Goal: Transaction & Acquisition: Book appointment/travel/reservation

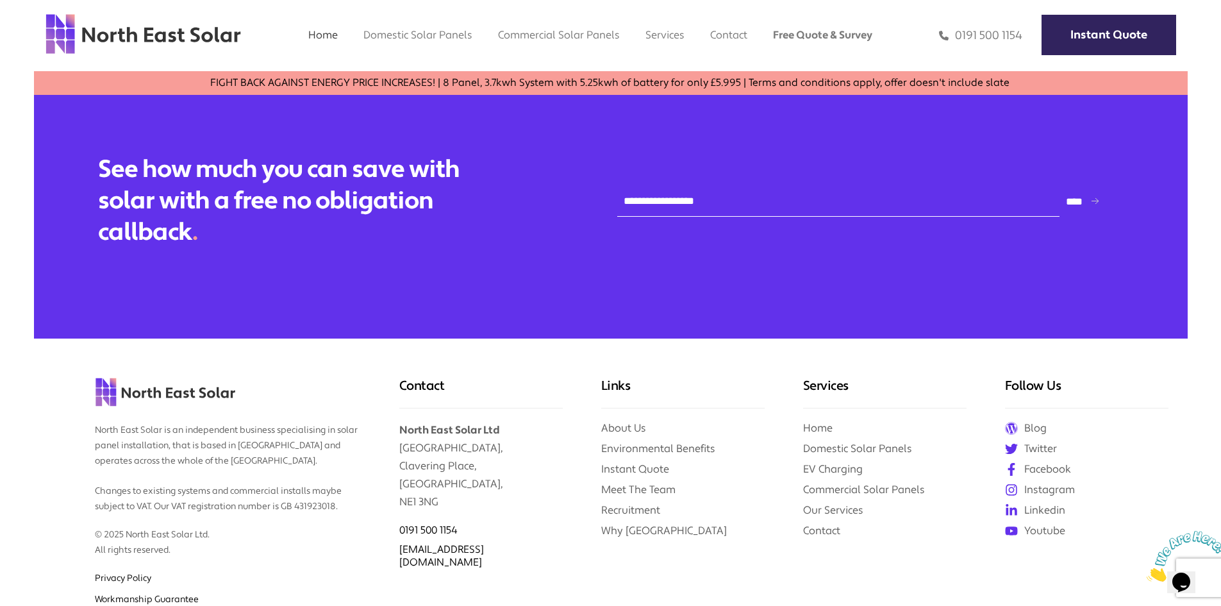
scroll to position [5417, 0]
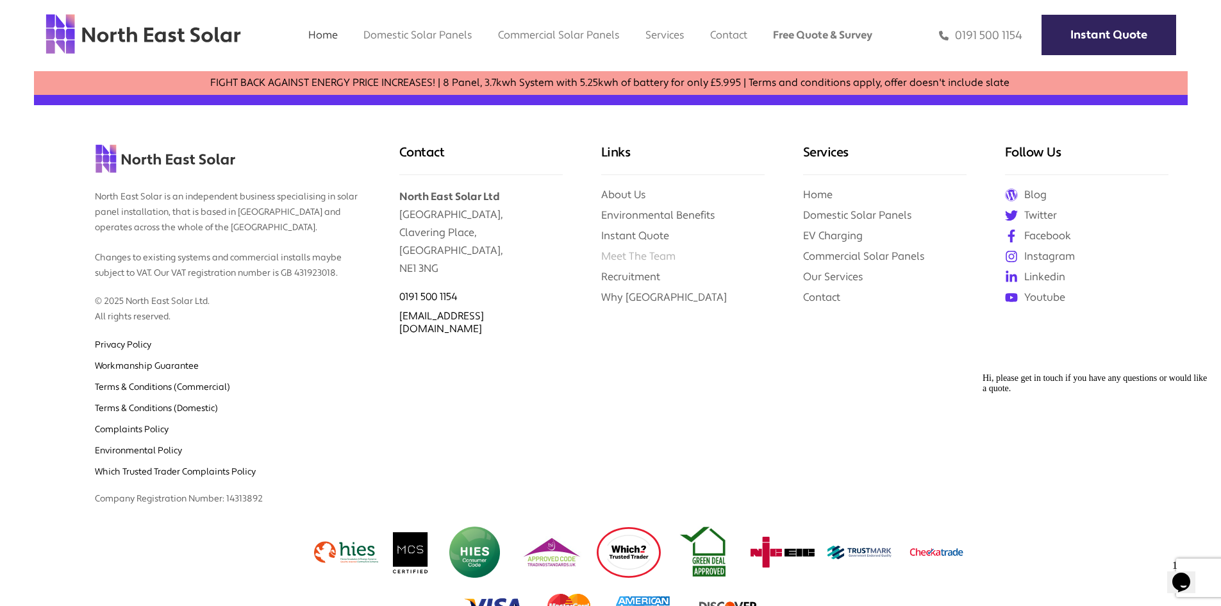
click at [664, 249] on link "Meet The Team" at bounding box center [638, 255] width 74 height 13
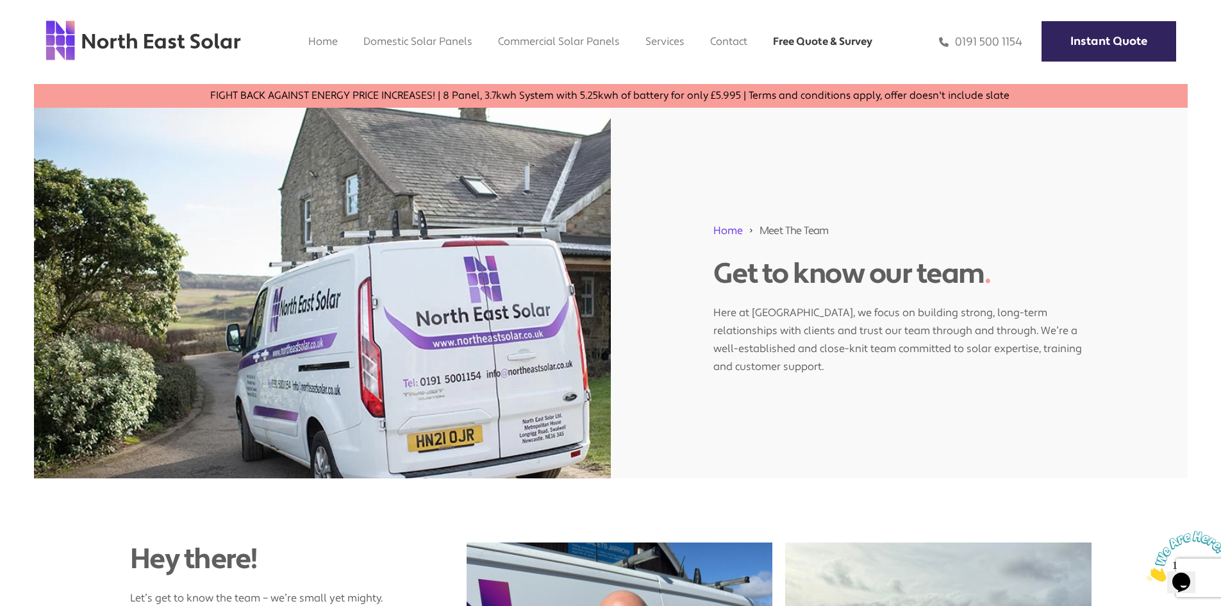
click at [795, 45] on link "Free Quote & Survey" at bounding box center [822, 41] width 99 height 13
